Goal: Transaction & Acquisition: Book appointment/travel/reservation

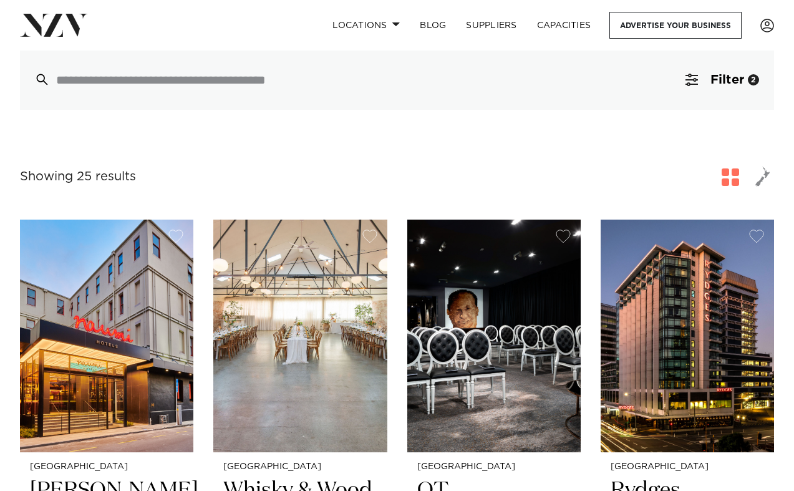
scroll to position [658, 0]
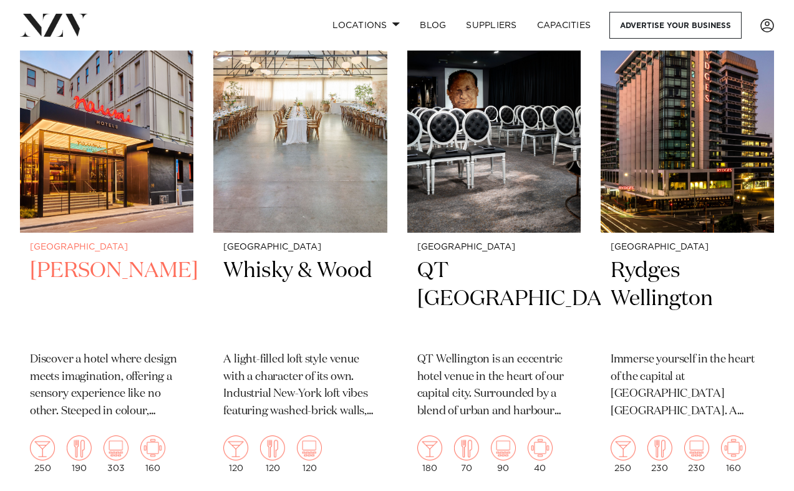
click at [69, 257] on h2 "[PERSON_NAME]" at bounding box center [106, 299] width 153 height 84
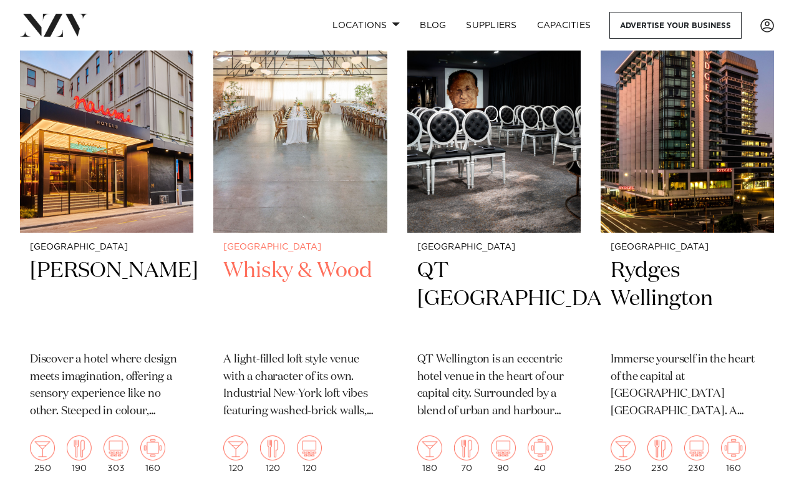
click at [273, 257] on h2 "Whisky & Wood" at bounding box center [299, 299] width 153 height 84
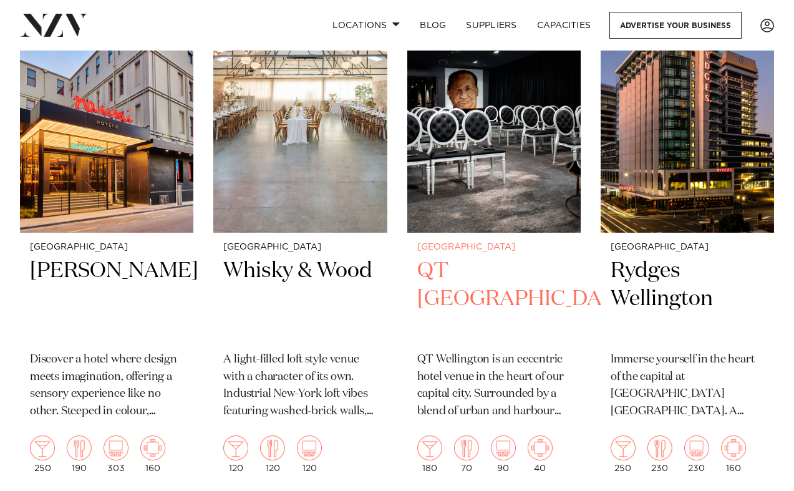
click at [476, 257] on h2 "QT [GEOGRAPHIC_DATA]" at bounding box center [493, 299] width 153 height 84
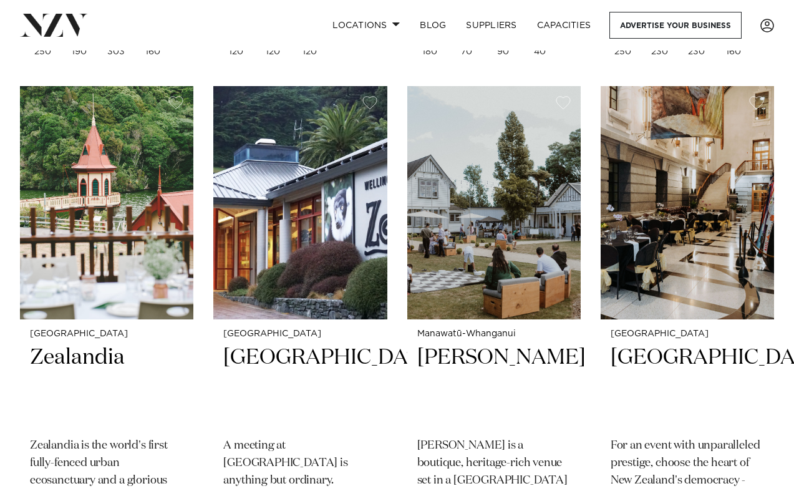
scroll to position [1090, 0]
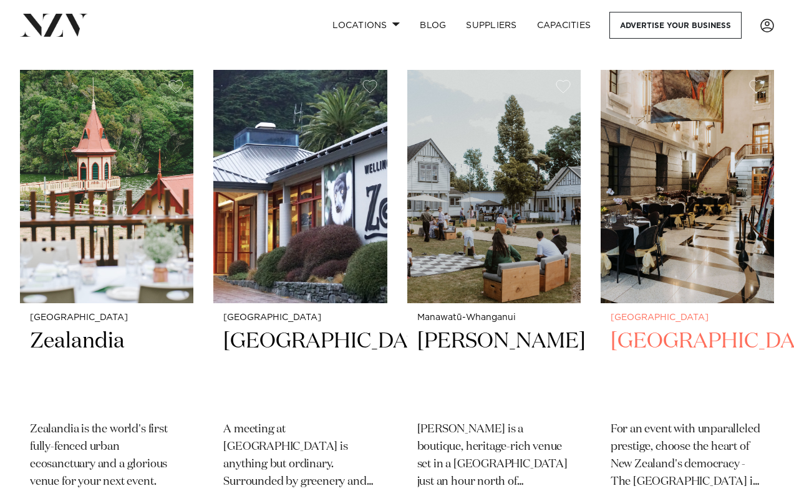
click at [639, 329] on h2 "Parliament Buildings" at bounding box center [686, 369] width 153 height 84
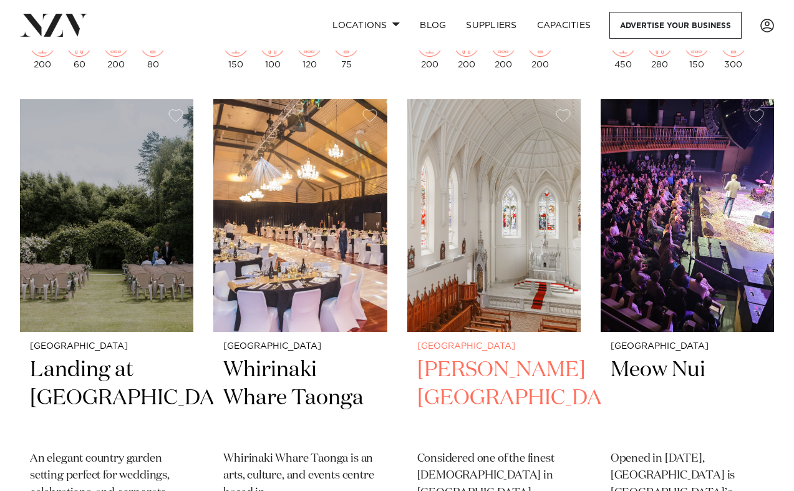
scroll to position [1569, 0]
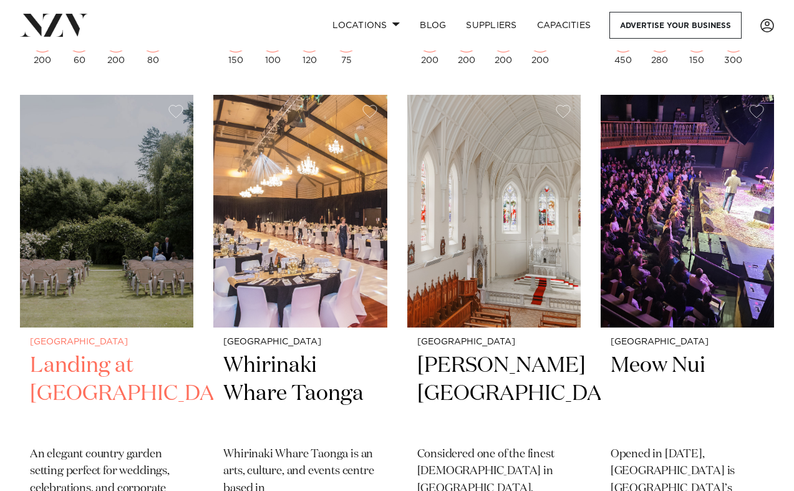
click at [95, 352] on h2 "Landing at [GEOGRAPHIC_DATA]" at bounding box center [106, 394] width 153 height 84
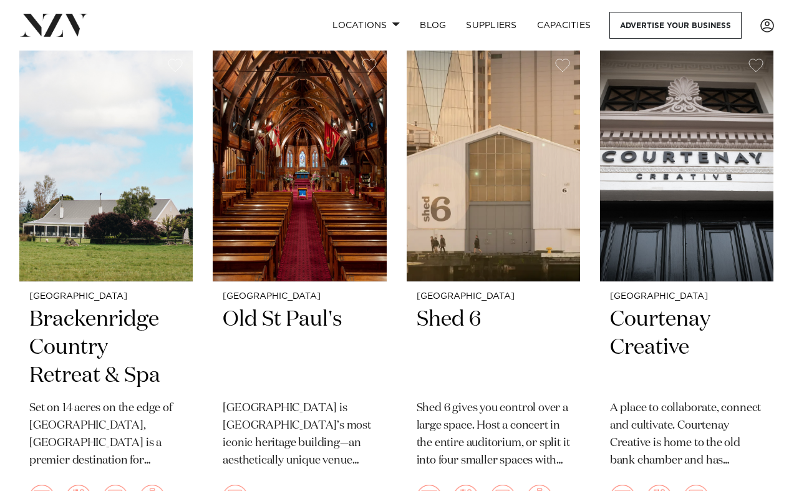
scroll to position [2117, 0]
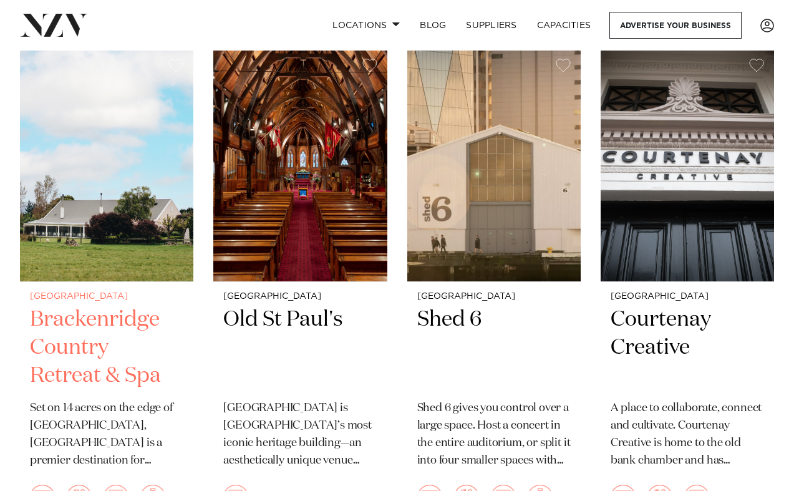
click at [127, 305] on h2 "Brackenridge Country Retreat & Spa" at bounding box center [106, 347] width 153 height 84
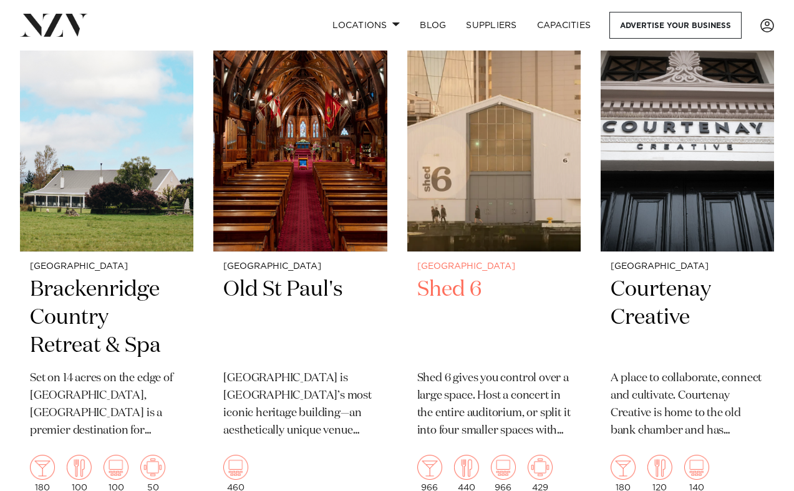
scroll to position [2185, 0]
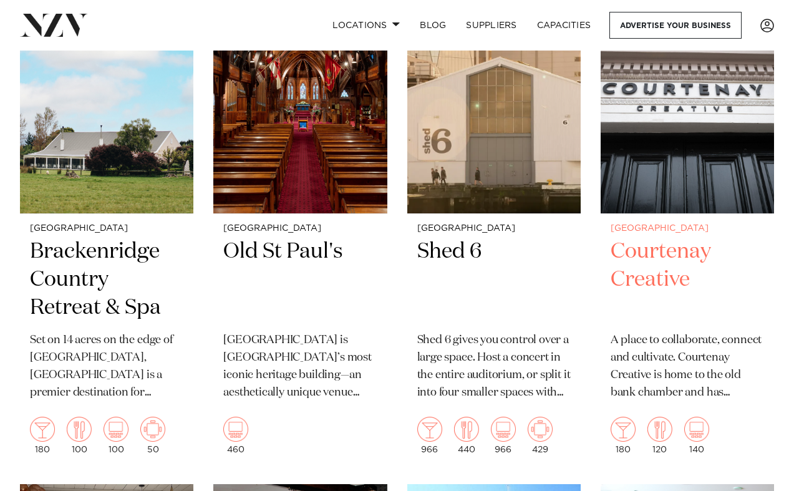
click at [678, 238] on h2 "Courtenay Creative" at bounding box center [686, 280] width 153 height 84
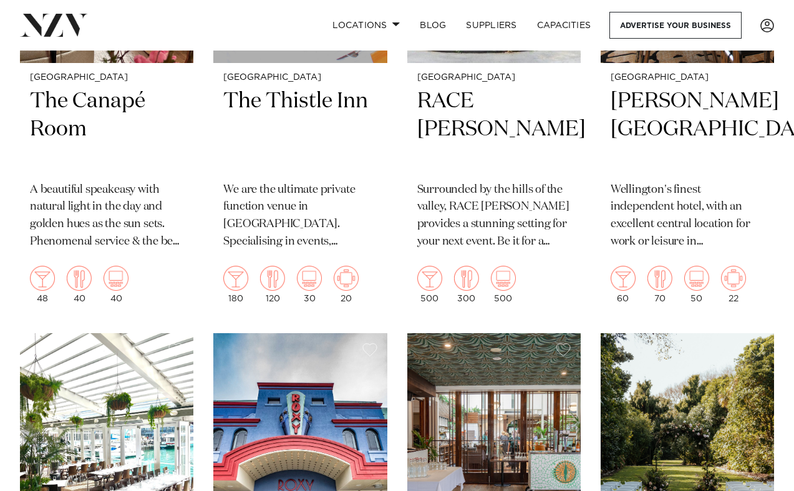
scroll to position [3037, 0]
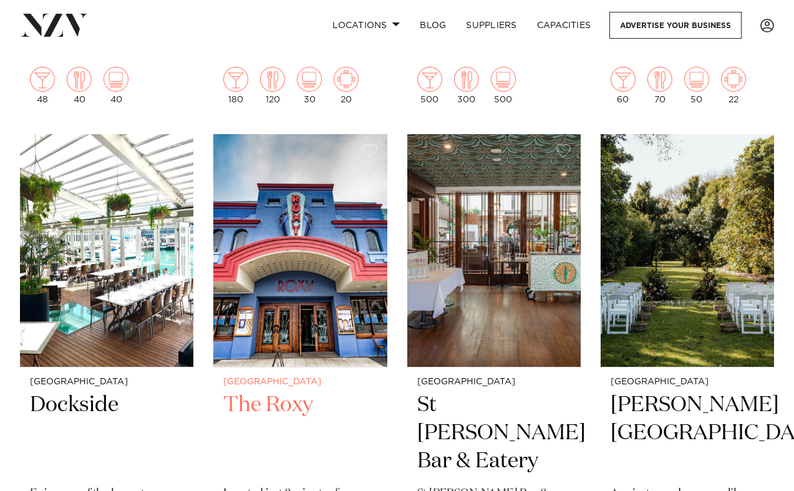
click at [305, 391] on h2 "The Roxy" at bounding box center [299, 433] width 153 height 84
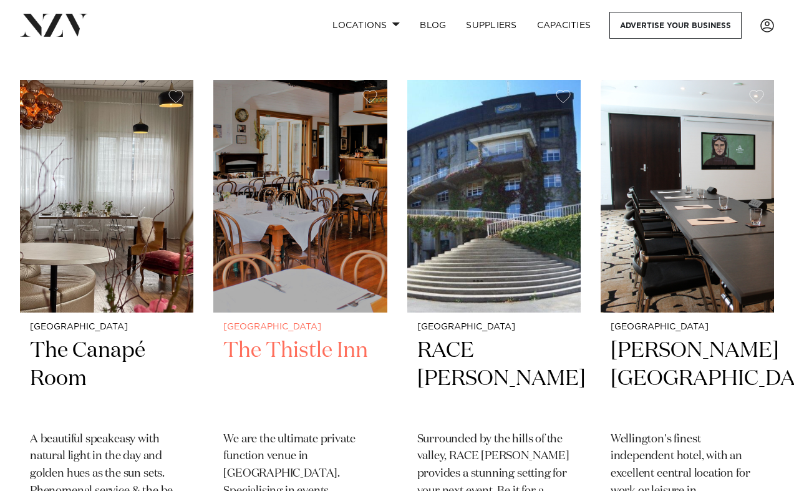
scroll to position [2587, 0]
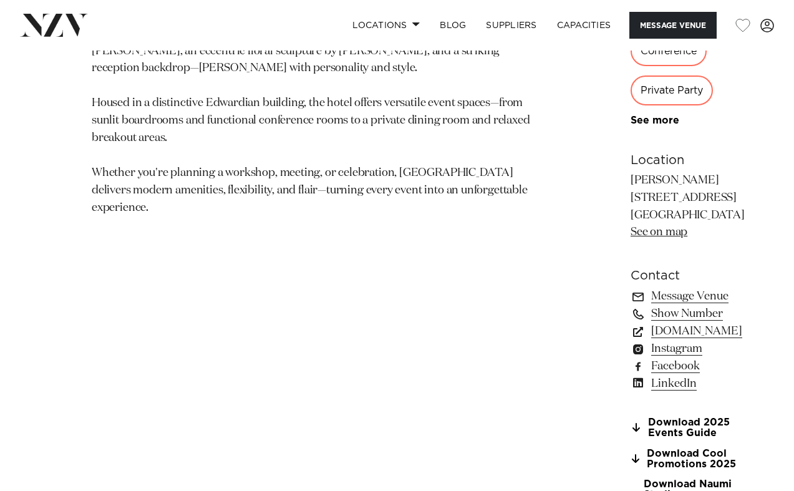
scroll to position [762, 0]
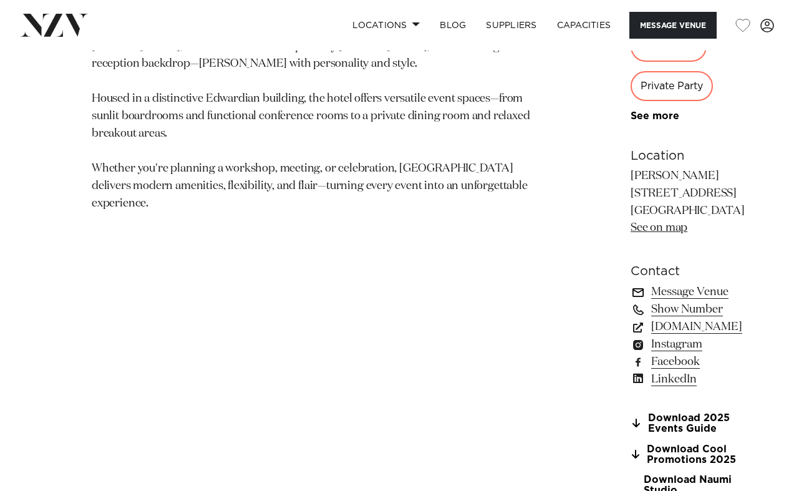
click at [630, 283] on link "Message Venue" at bounding box center [698, 291] width 137 height 17
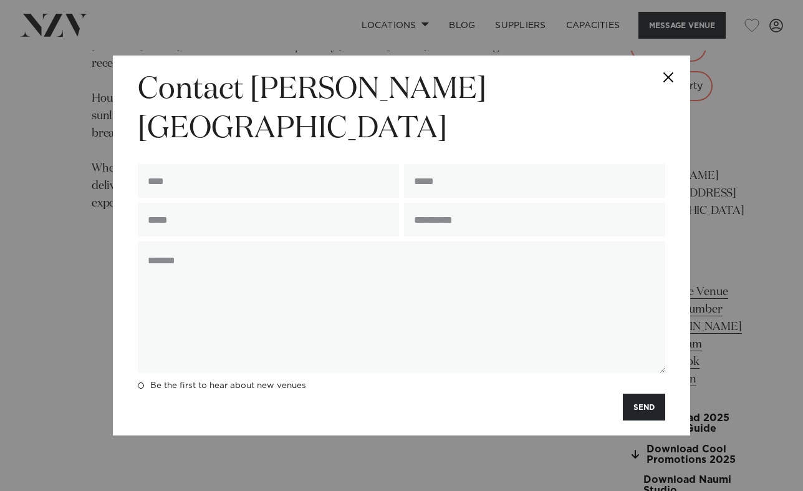
click at [672, 95] on button "Close" at bounding box center [669, 77] width 44 height 44
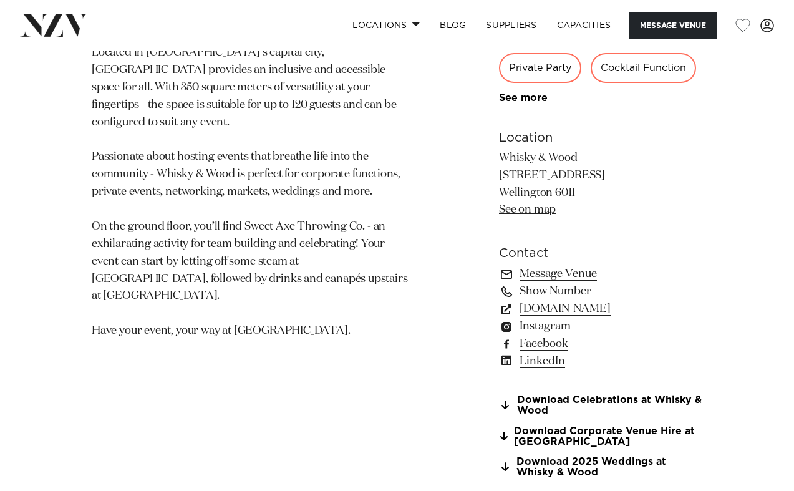
scroll to position [719, 0]
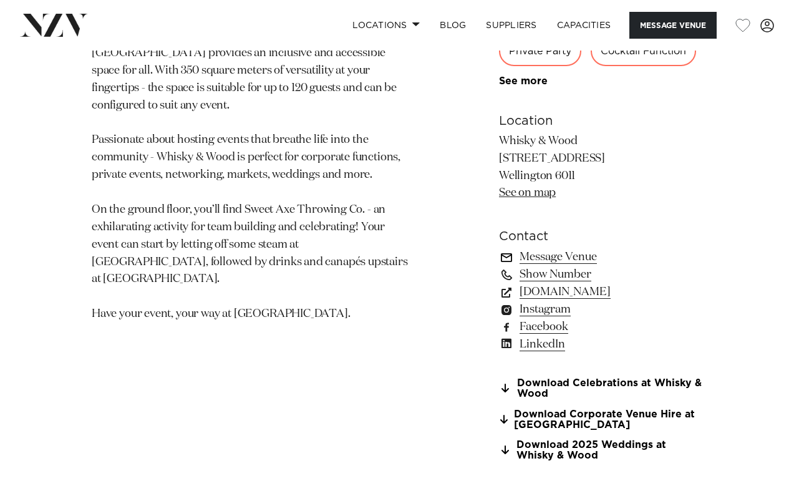
click at [575, 259] on link "Message Venue" at bounding box center [600, 256] width 203 height 17
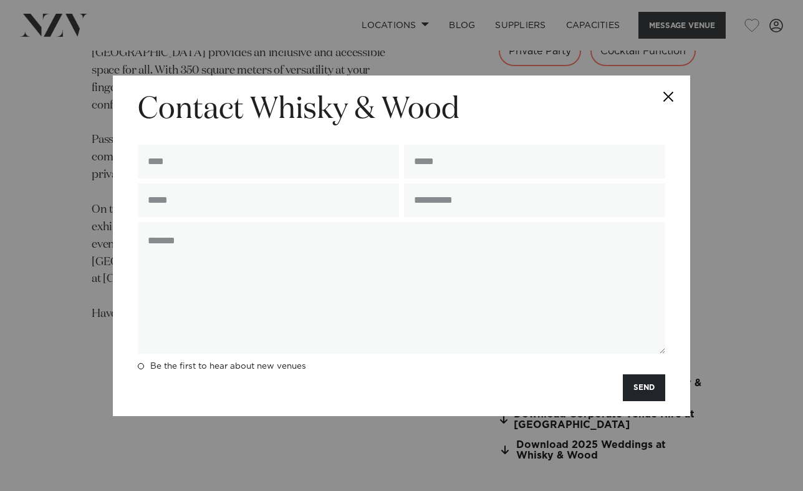
click at [670, 102] on button "Close" at bounding box center [669, 97] width 44 height 44
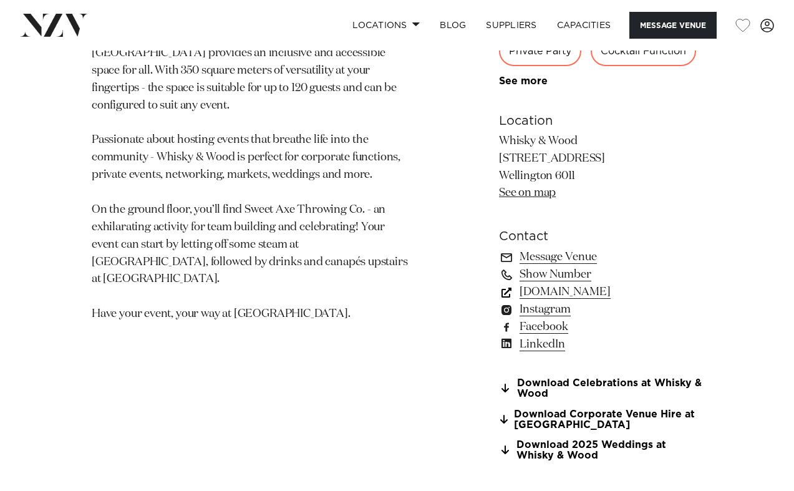
click at [638, 292] on link "www.whiskyandwood.co.nz" at bounding box center [600, 291] width 203 height 17
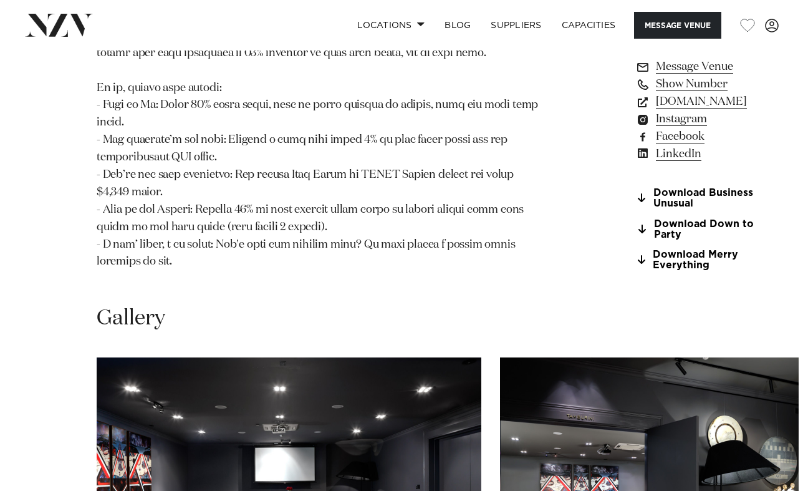
scroll to position [1398, 0]
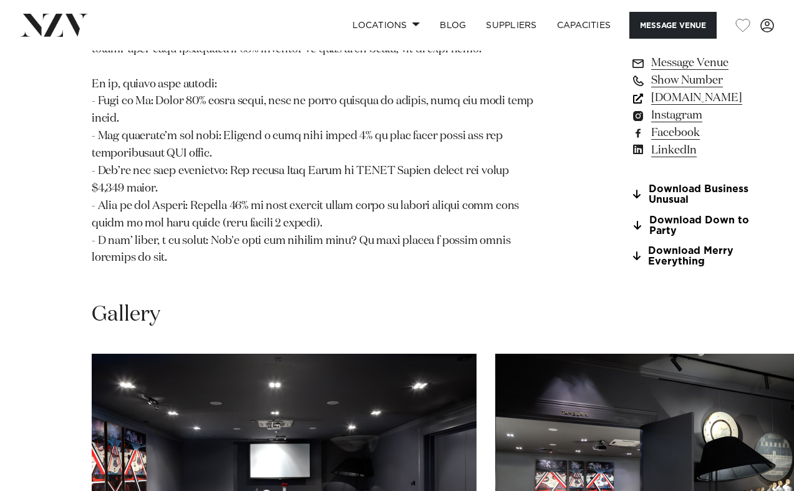
click at [630, 107] on link "www.qthotels.com" at bounding box center [697, 98] width 135 height 17
click at [630, 72] on link "Message Venue" at bounding box center [697, 63] width 135 height 17
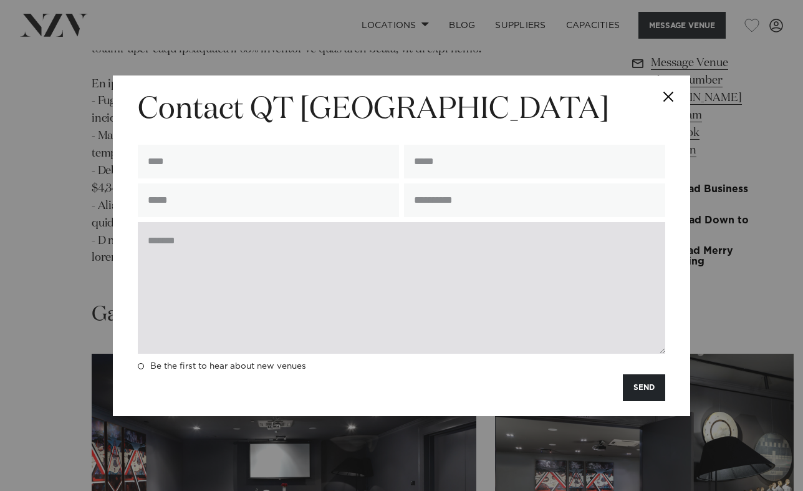
click at [341, 279] on textarea at bounding box center [401, 288] width 527 height 132
paste textarea "**********"
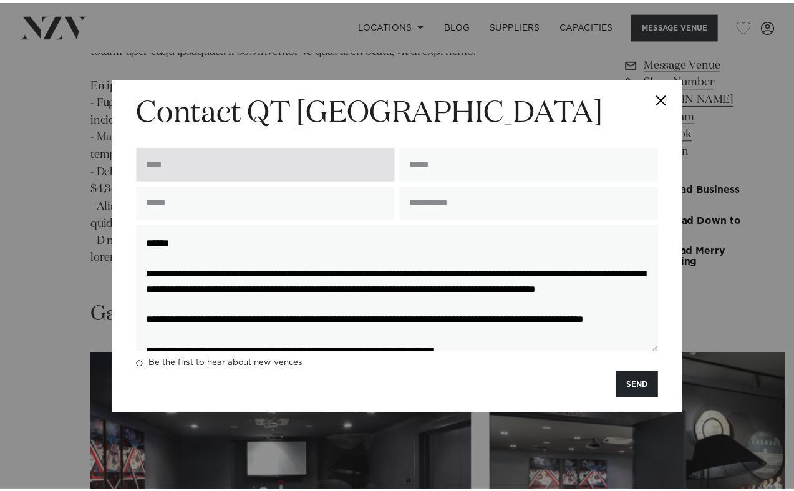
scroll to position [0, 0]
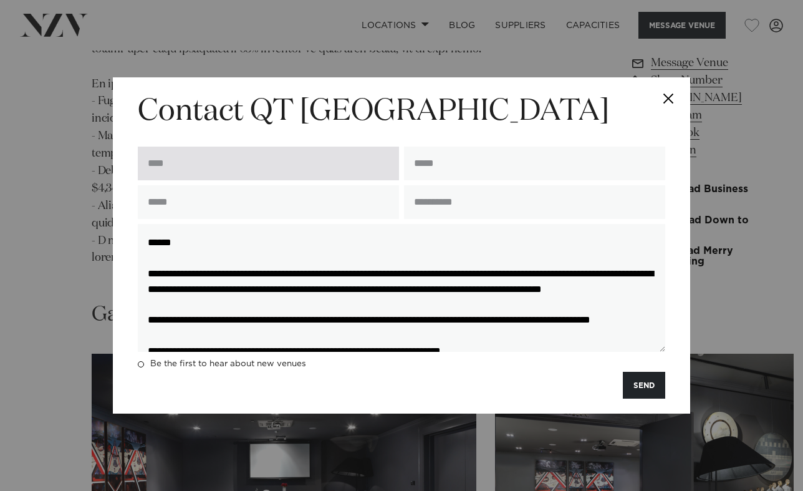
type textarea "**********"
type input "******"
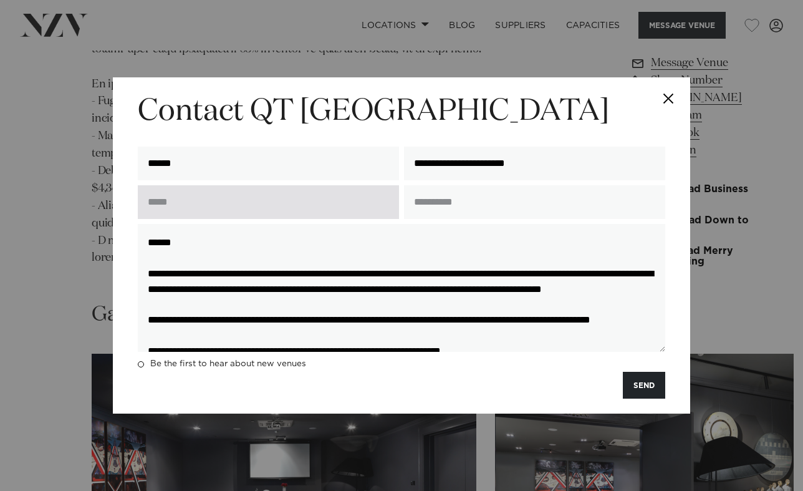
type input "**********"
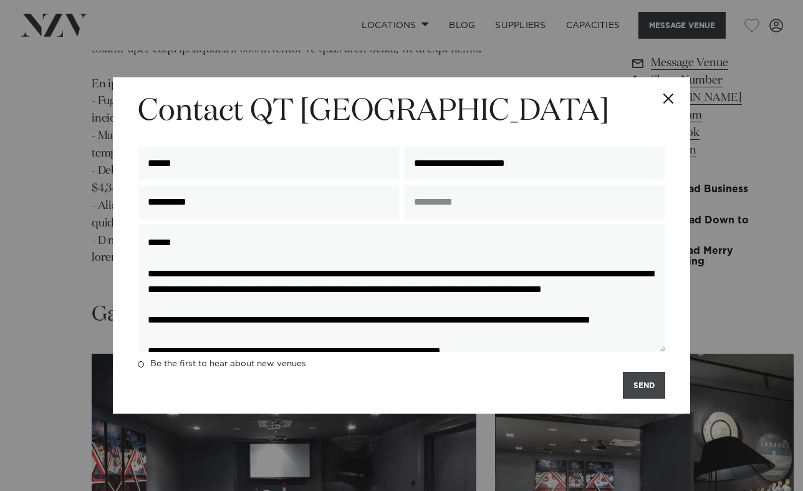
type input "**********"
click at [642, 386] on button "SEND" at bounding box center [644, 385] width 42 height 27
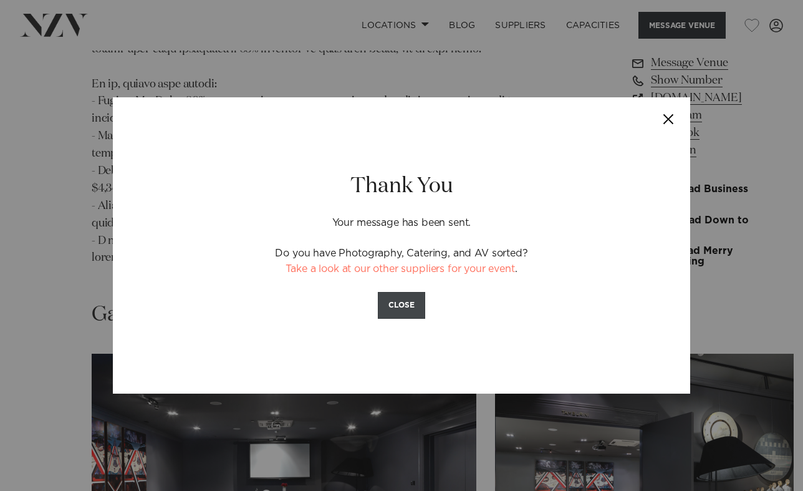
click at [395, 309] on button "CLOSE" at bounding box center [401, 305] width 47 height 27
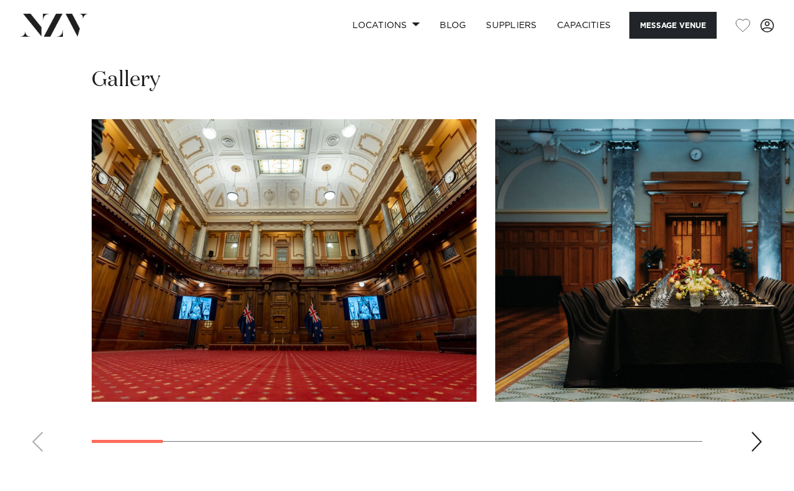
scroll to position [1582, 0]
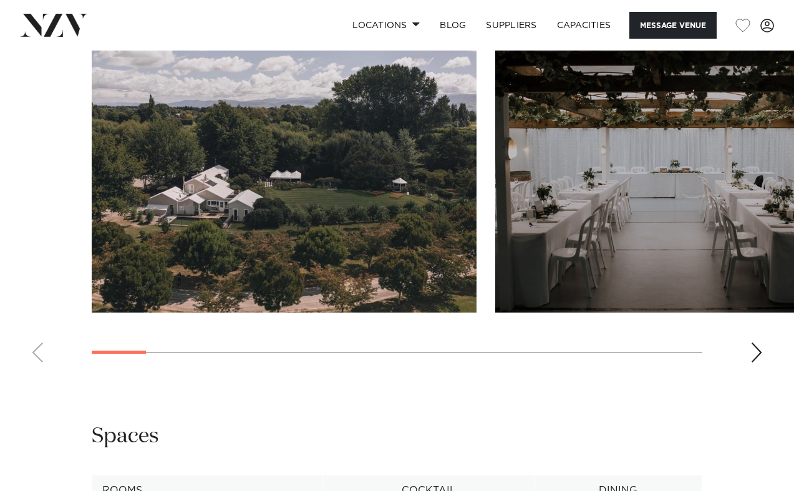
scroll to position [1223, 0]
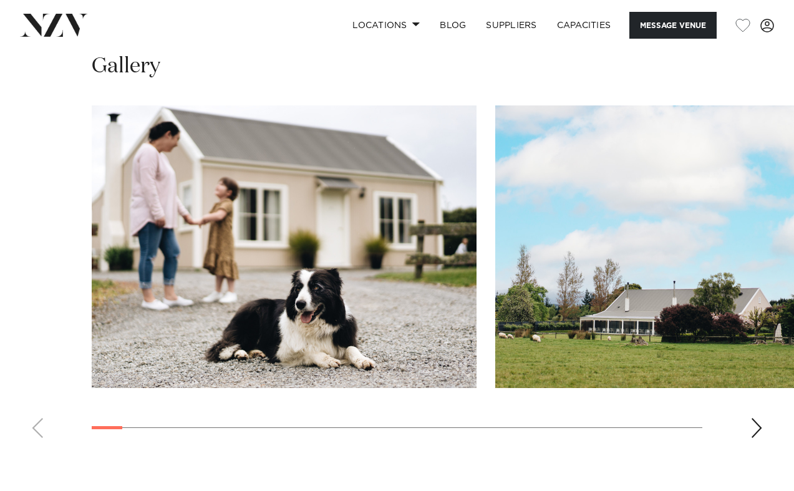
scroll to position [1314, 0]
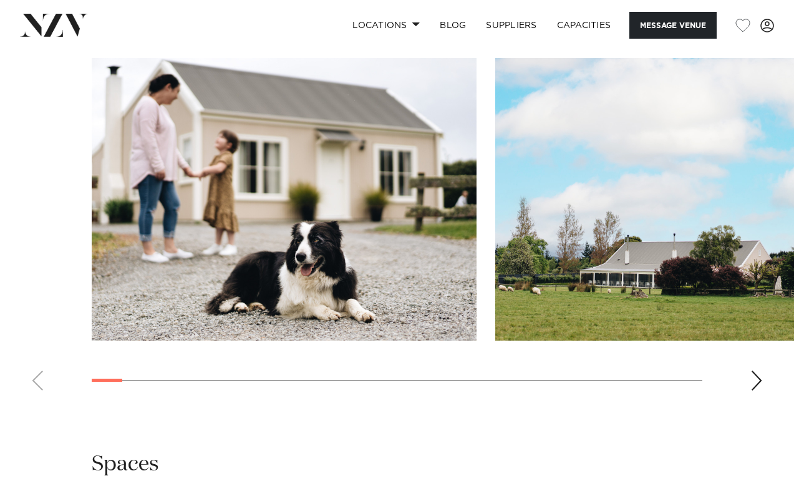
click at [753, 370] on div "Next slide" at bounding box center [756, 380] width 12 height 20
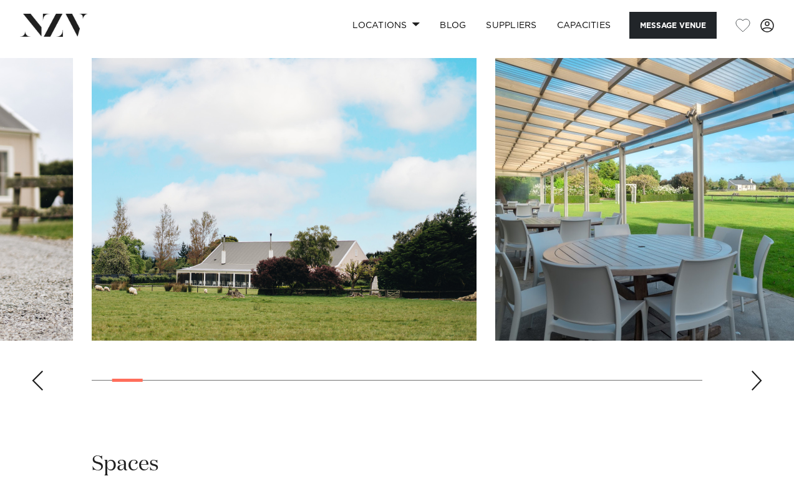
click at [753, 370] on div "Next slide" at bounding box center [756, 380] width 12 height 20
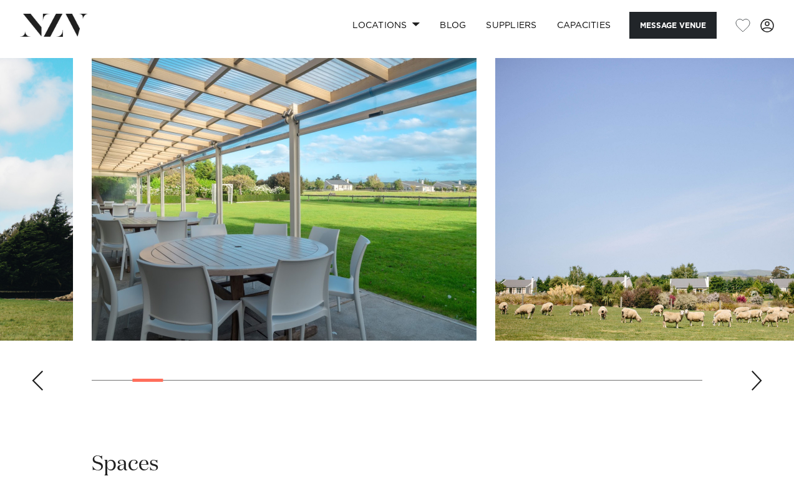
click at [753, 370] on div "Next slide" at bounding box center [756, 380] width 12 height 20
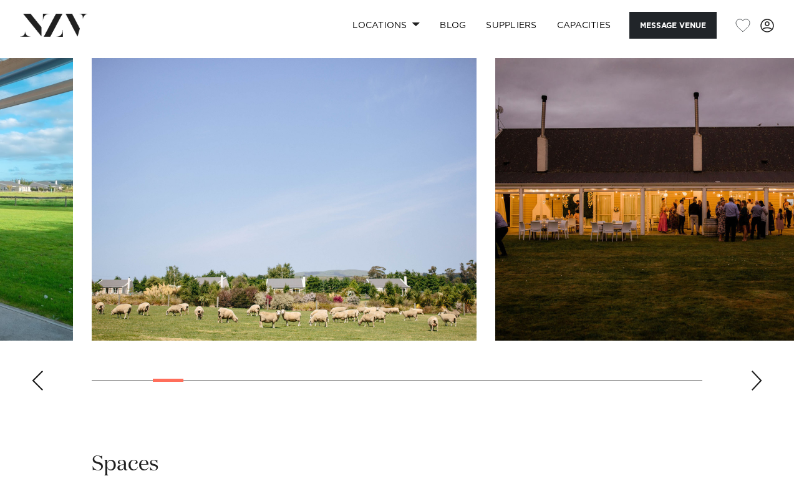
click at [753, 370] on div "Next slide" at bounding box center [756, 380] width 12 height 20
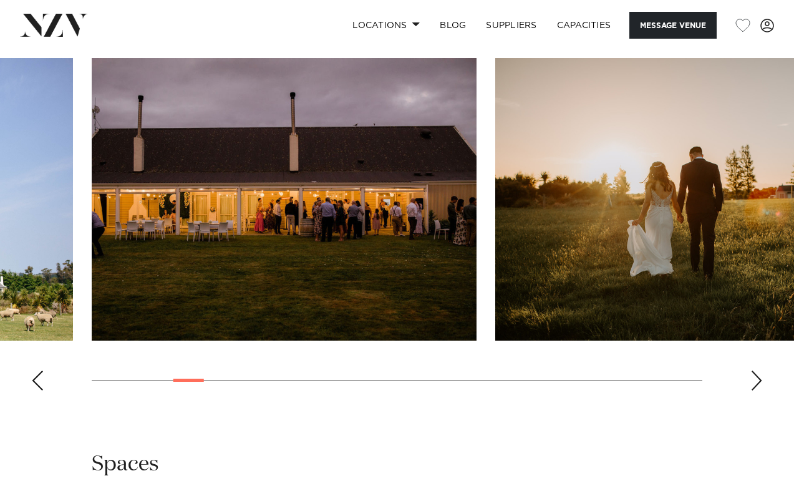
click at [753, 370] on div "Next slide" at bounding box center [756, 380] width 12 height 20
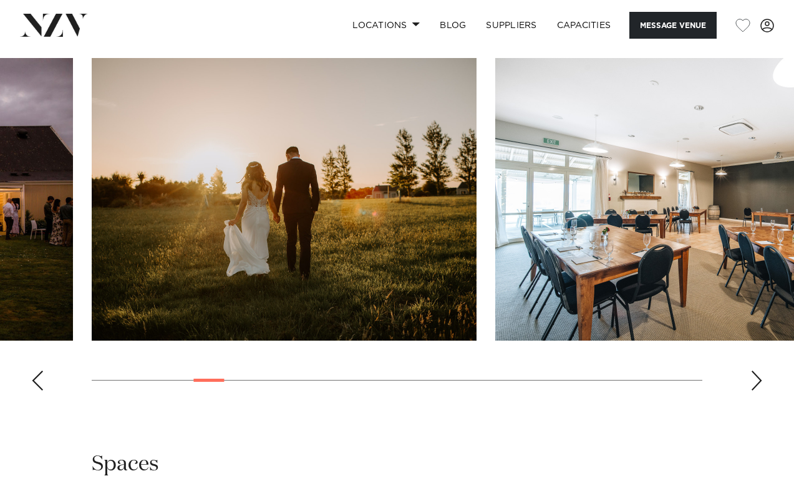
click at [753, 370] on div "Next slide" at bounding box center [756, 380] width 12 height 20
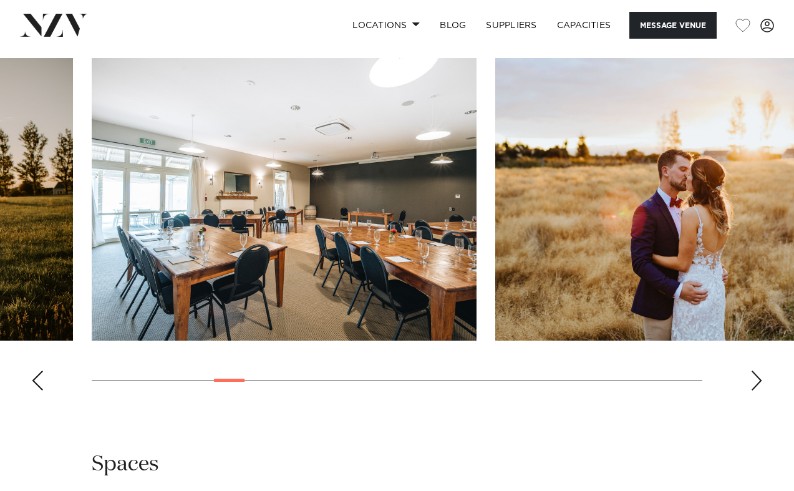
click at [753, 370] on div "Next slide" at bounding box center [756, 380] width 12 height 20
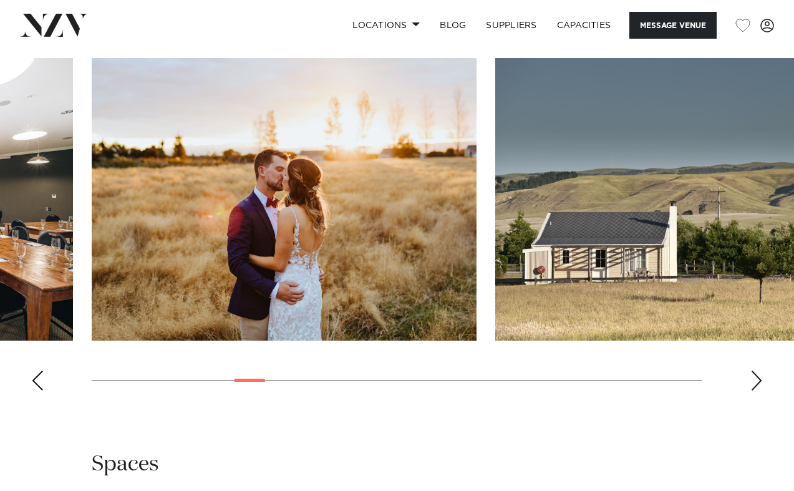
click at [753, 370] on div "Next slide" at bounding box center [756, 380] width 12 height 20
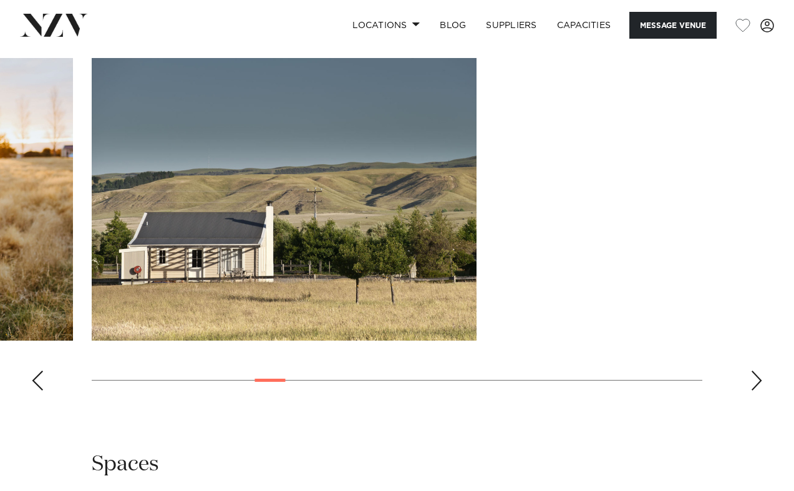
click at [753, 370] on div "Next slide" at bounding box center [756, 380] width 12 height 20
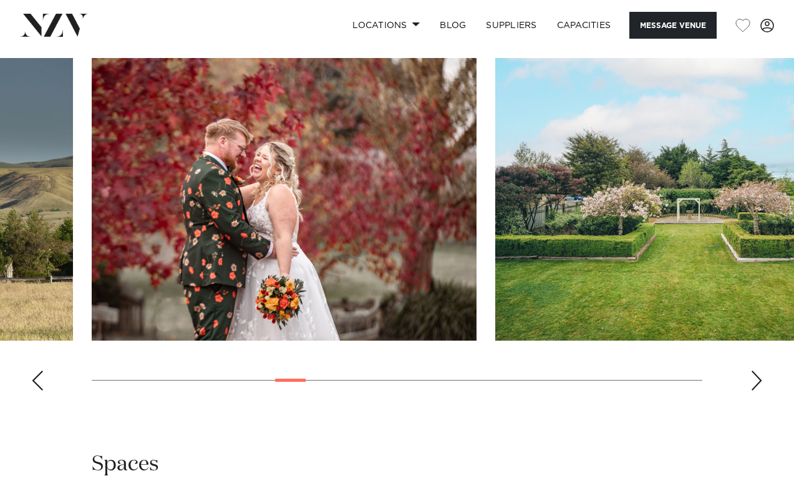
click at [753, 370] on div "Next slide" at bounding box center [756, 380] width 12 height 20
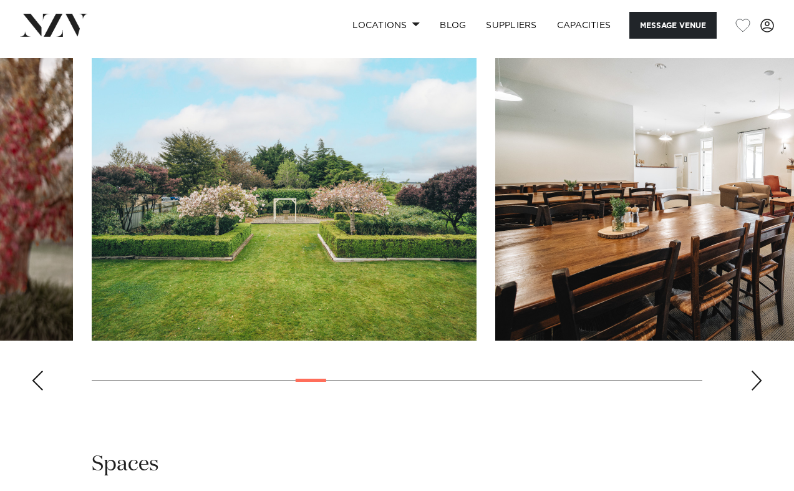
click at [753, 370] on div "Next slide" at bounding box center [756, 380] width 12 height 20
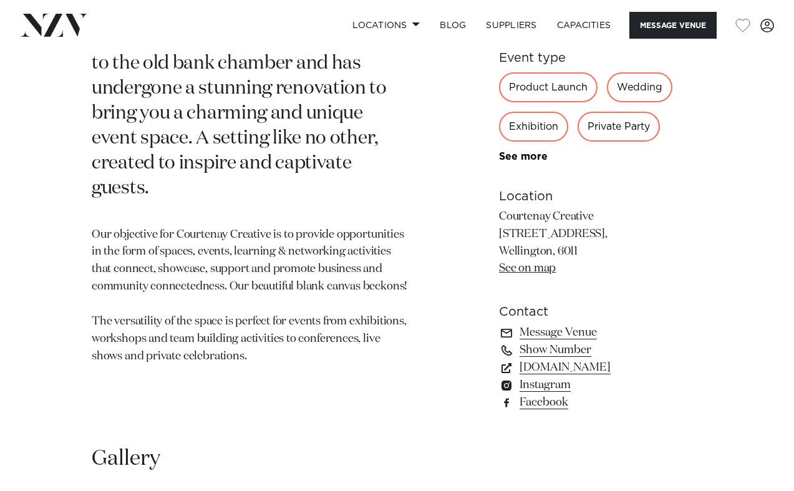
scroll to position [630, 0]
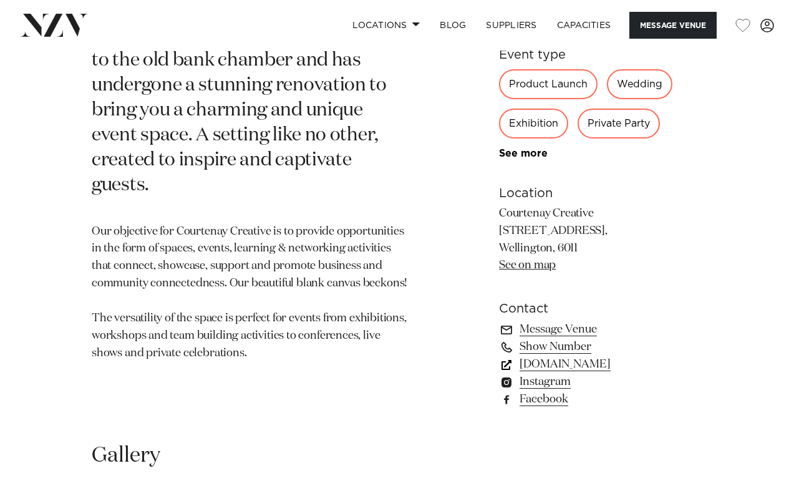
click at [618, 362] on link "www.courtenaycreative.nz" at bounding box center [600, 363] width 203 height 17
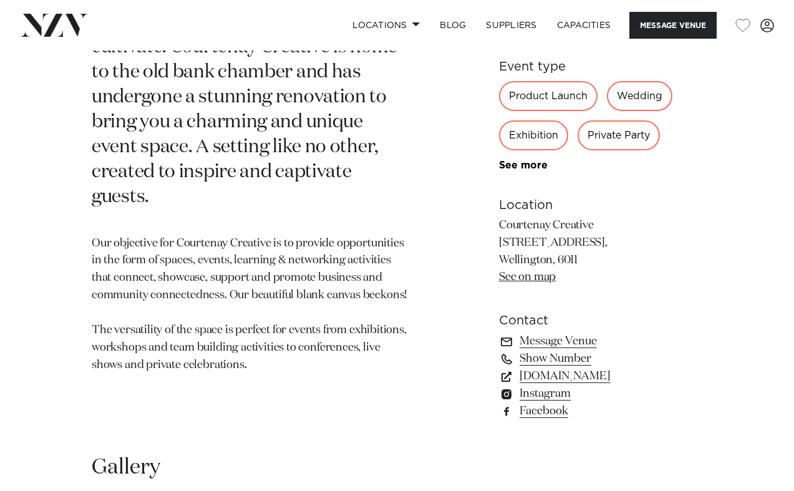
scroll to position [623, 0]
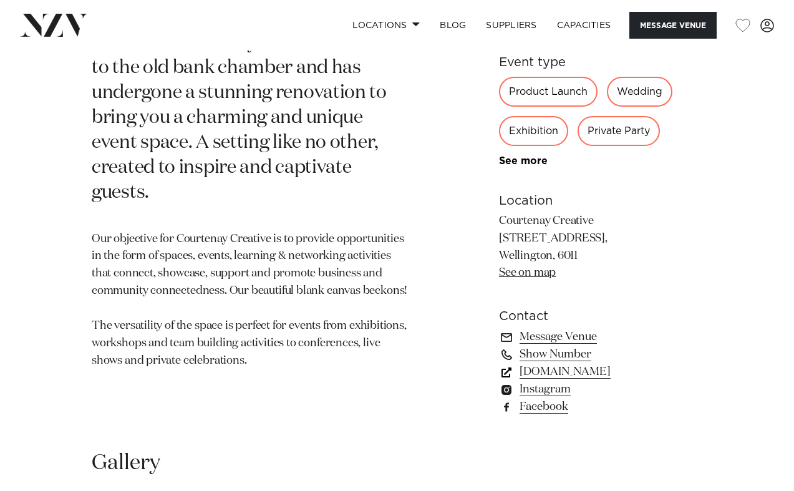
click at [565, 372] on link "www.courtenaycreative.nz" at bounding box center [600, 371] width 203 height 17
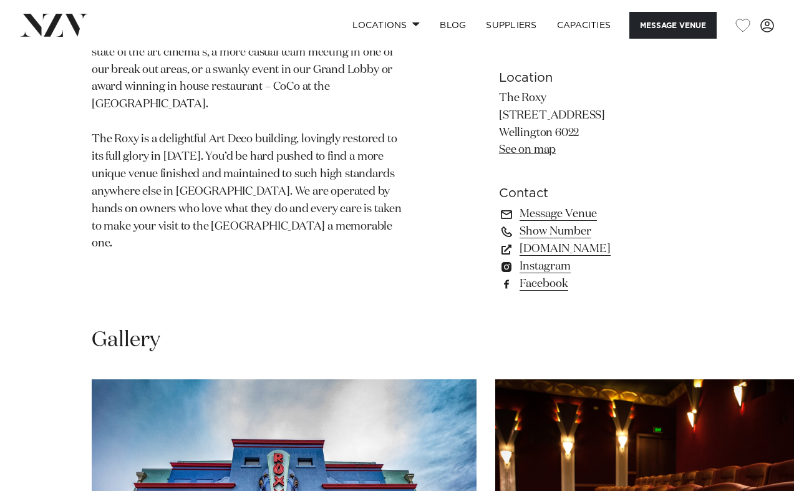
scroll to position [769, 0]
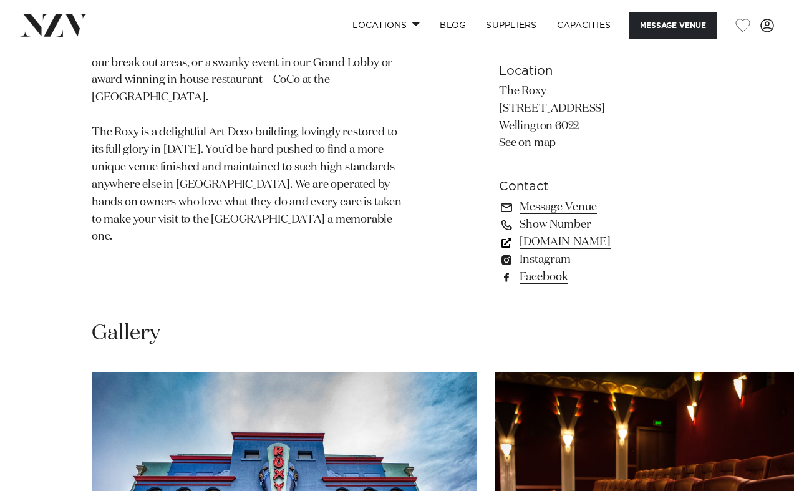
click at [552, 243] on link "www.roxycinema.co.nz" at bounding box center [600, 241] width 203 height 17
